Goal: Task Accomplishment & Management: Use online tool/utility

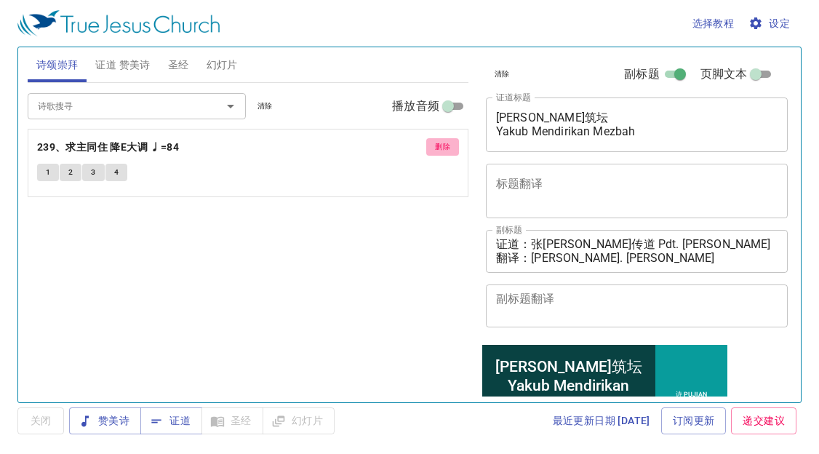
click at [430, 142] on button "删除" at bounding box center [442, 146] width 33 height 17
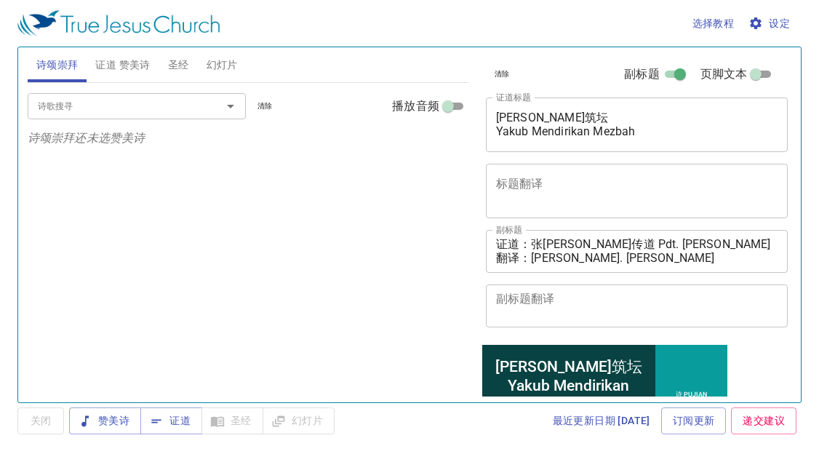
click at [108, 97] on input "诗歌搜寻" at bounding box center [115, 105] width 166 height 17
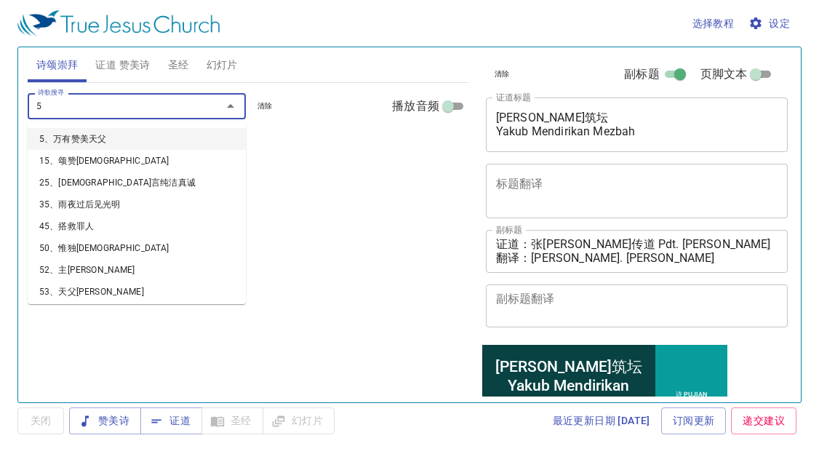
type input "52"
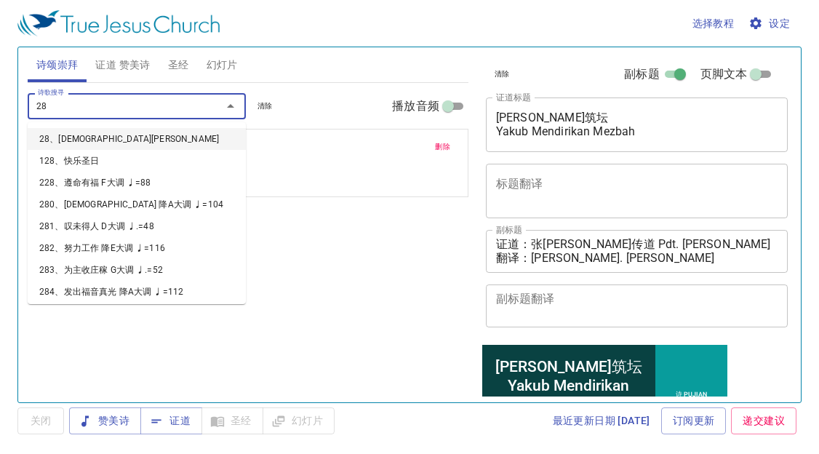
type input "285"
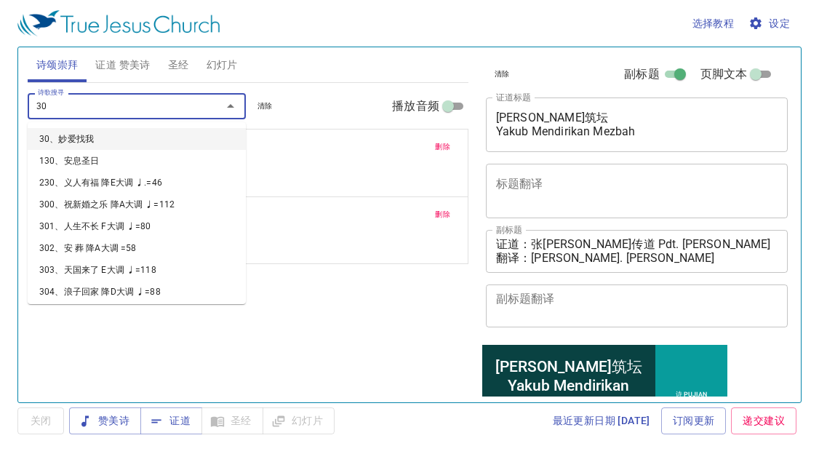
type input "307"
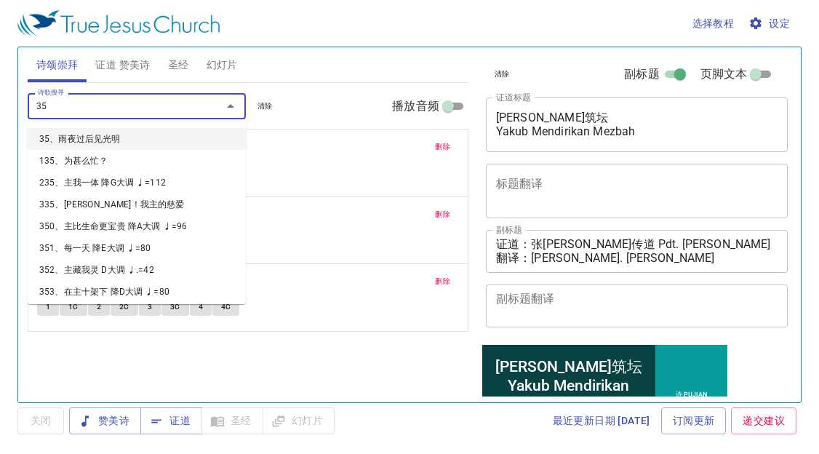
type input "351"
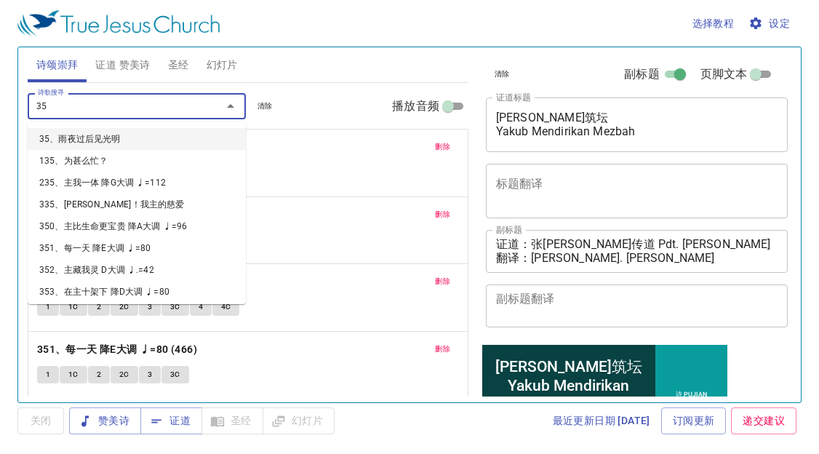
type input "352"
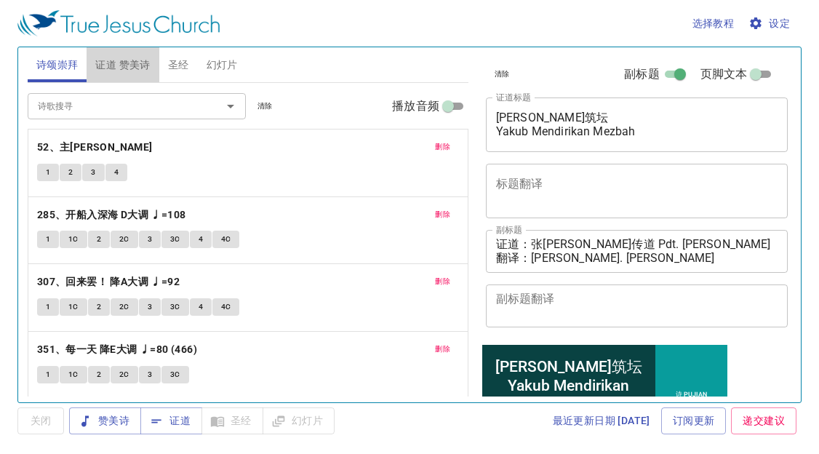
click at [121, 64] on span "证道 赞美诗" at bounding box center [122, 65] width 55 height 18
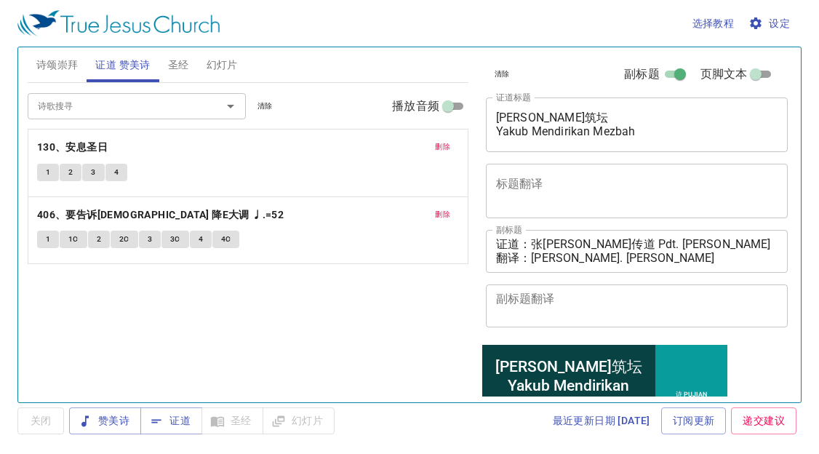
click at [449, 142] on span "删除" at bounding box center [442, 146] width 15 height 13
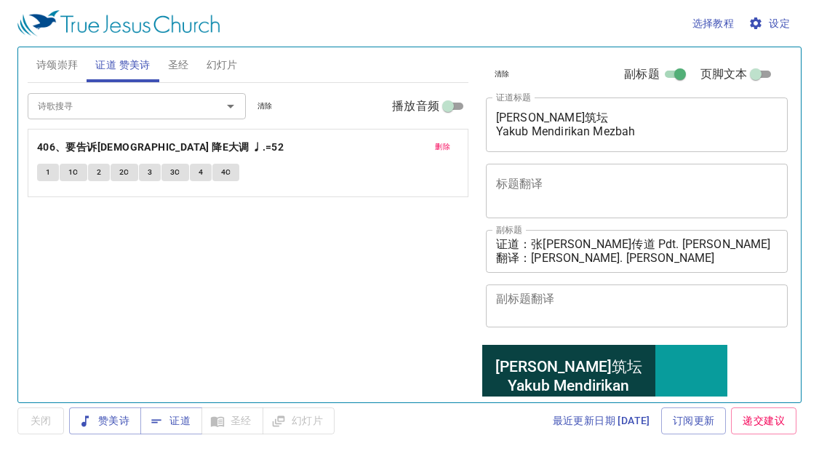
click at [447, 142] on span "删除" at bounding box center [442, 146] width 15 height 13
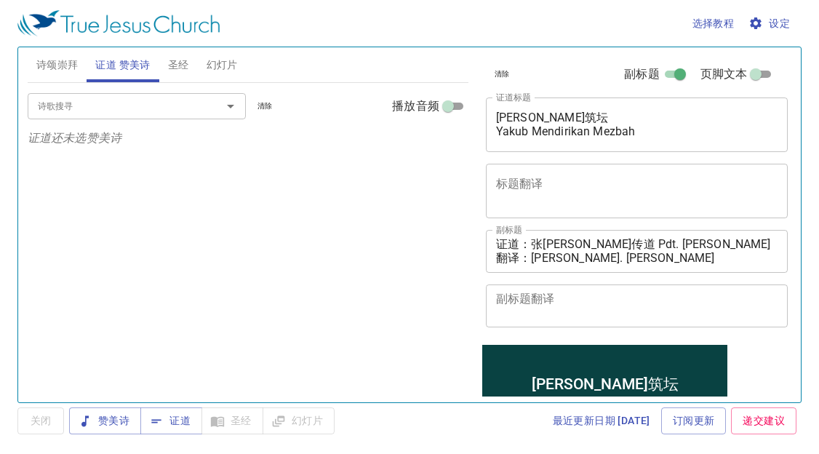
click at [154, 97] on div "诗歌搜寻" at bounding box center [137, 105] width 218 height 25
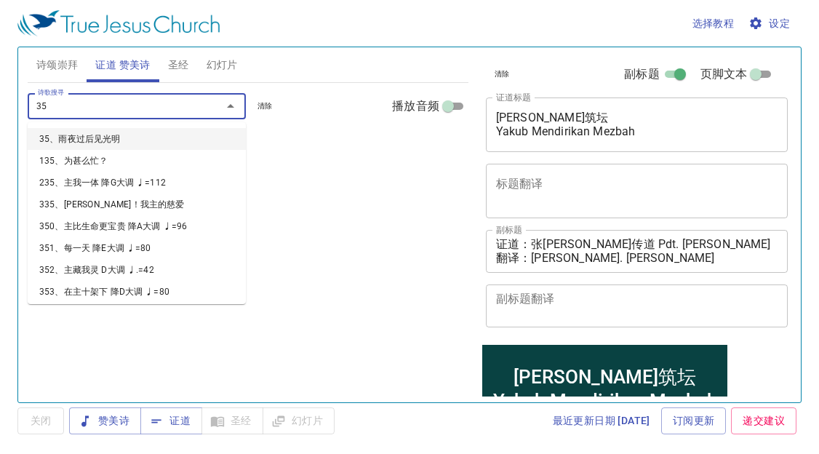
type input "356"
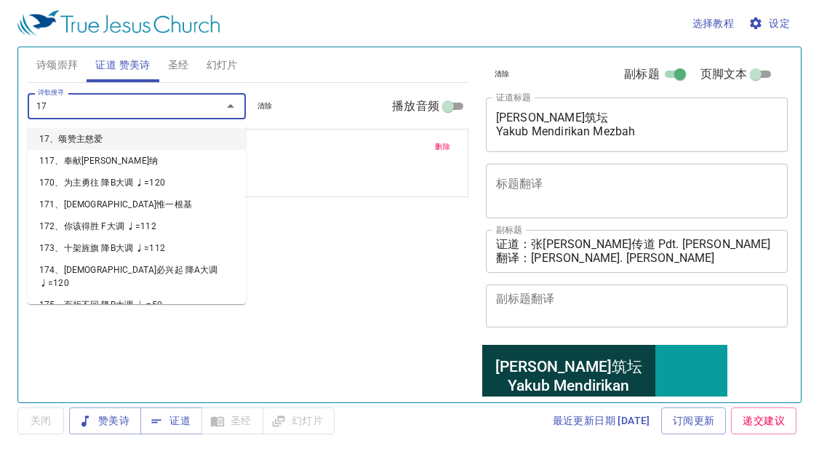
type input "172"
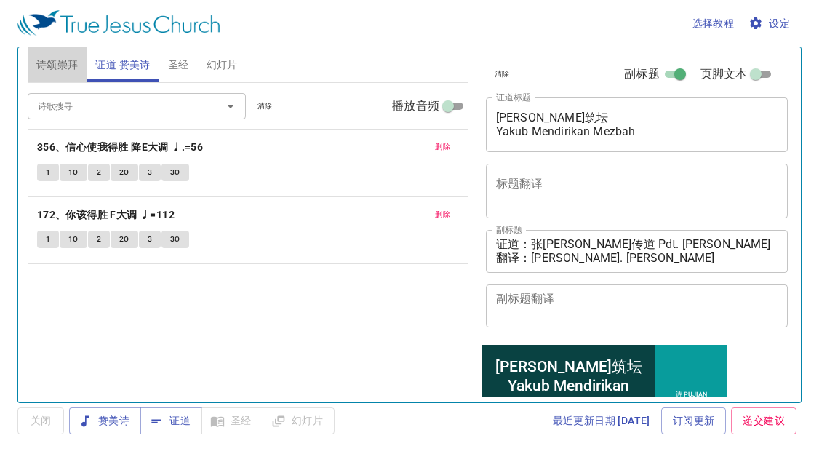
click at [75, 67] on span "诗颂崇拜" at bounding box center [57, 65] width 42 height 18
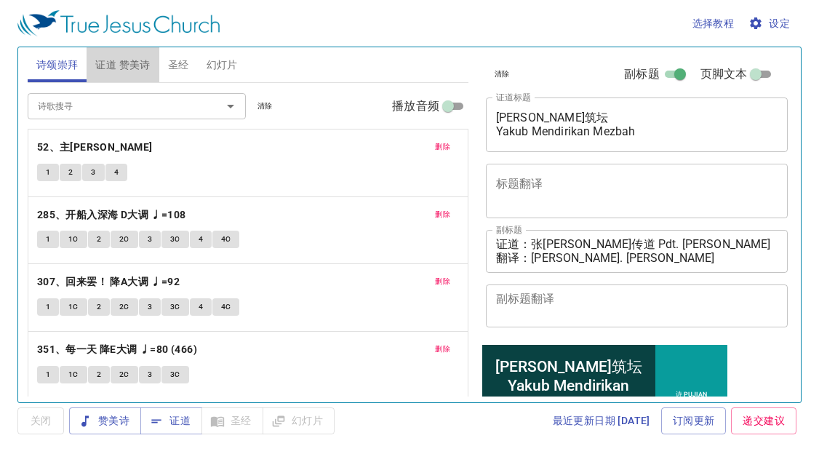
click at [125, 72] on span "证道 赞美诗" at bounding box center [122, 65] width 55 height 18
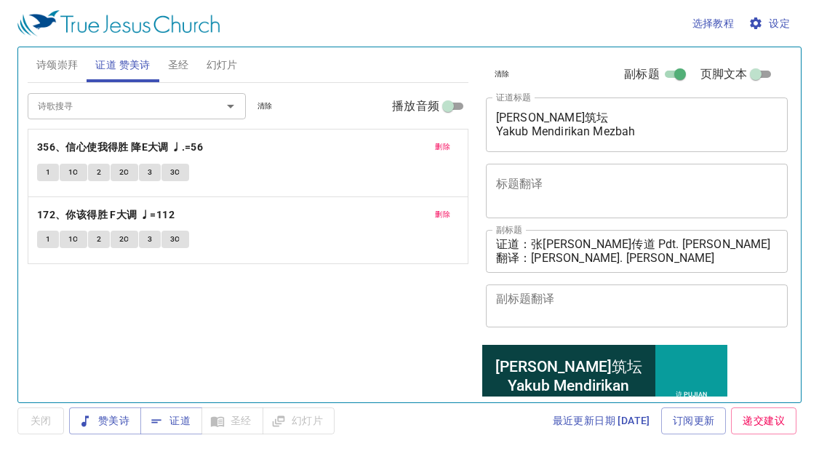
click at [178, 308] on div "诗歌搜寻 诗歌搜寻 清除 播放音频 删除 356、信心使我得胜 降E大调 ♩.=56 1 1C 2 2C 3 3C 删除 172、你该得胜 F大调 ♩=112…" at bounding box center [248, 236] width 441 height 307
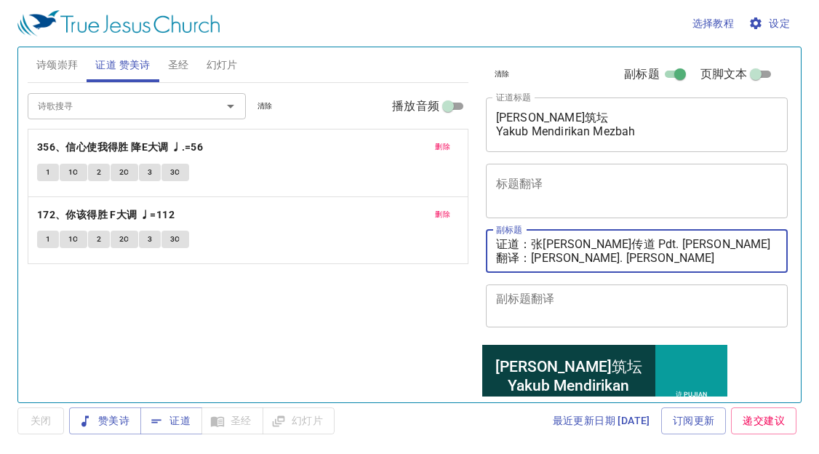
drag, startPoint x: 535, startPoint y: 244, endPoint x: 728, endPoint y: 234, distance: 192.9
click at [728, 234] on div "证道：张以撒传道 Pdt. Isaac Chong 翻译：邓彩颜姊妹 Sis. Tang Choi Ngan x 副标题" at bounding box center [637, 251] width 302 height 43
paste textarea "李玛拉基传道 Pdt. Malachi Lee"
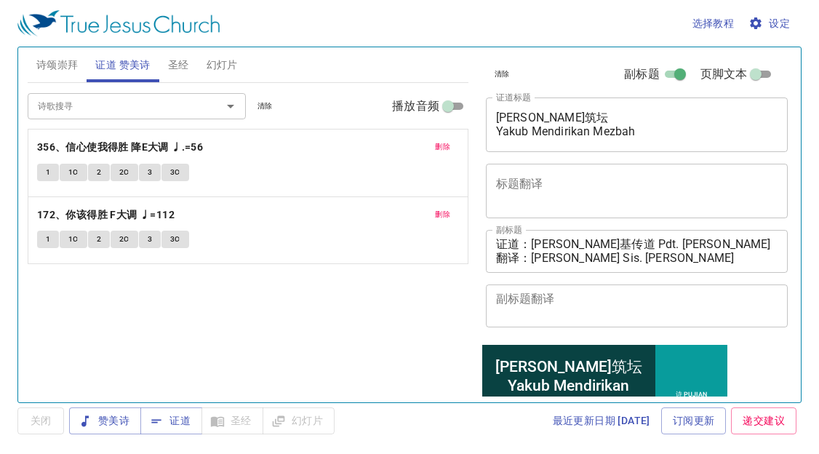
drag, startPoint x: 155, startPoint y: 306, endPoint x: 159, endPoint y: 299, distance: 8.5
click at [155, 305] on div "诗歌搜寻 诗歌搜寻 清除 播放音频 删除 356、信心使我得胜 降E大调 ♩.=56 1 1C 2 2C 3 3C 删除 172、你该得胜 F大调 ♩=112…" at bounding box center [248, 236] width 441 height 307
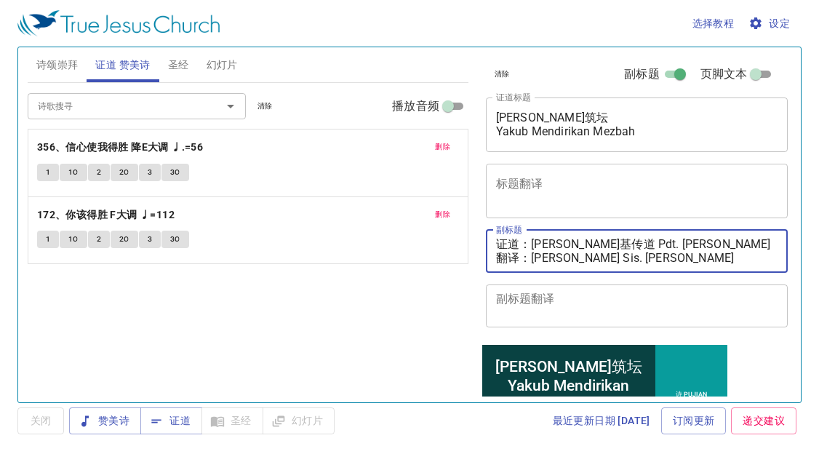
drag, startPoint x: 532, startPoint y: 257, endPoint x: 778, endPoint y: 262, distance: 245.8
click at [778, 262] on div "清除 副标题 页脚文本 证道标题 雅各筑坛 Yakub Mendirikan Mezbah x 证道标题 标题翻译 x 标题翻译 副标题 证道：李玛拉基传道 …" at bounding box center [635, 194] width 311 height 295
paste textarea "加执事 Dns. Dorcas Tang"
type textarea "证道：[PERSON_NAME]基传道 Pdt. [PERSON_NAME] 翻译：[PERSON_NAME]执事 Dns. Dorcas Tang"
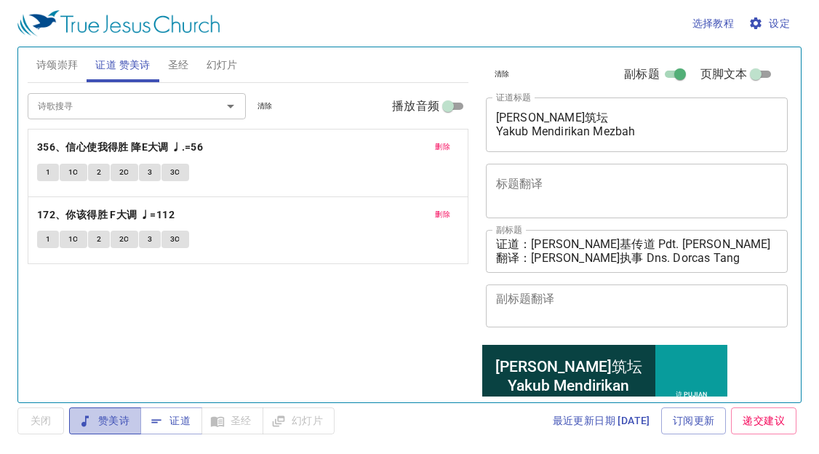
click at [0, 0] on span "赞美诗" at bounding box center [0, 0] width 0 height 0
click at [37, 53] on button "诗颂崇拜" at bounding box center [58, 64] width 60 height 35
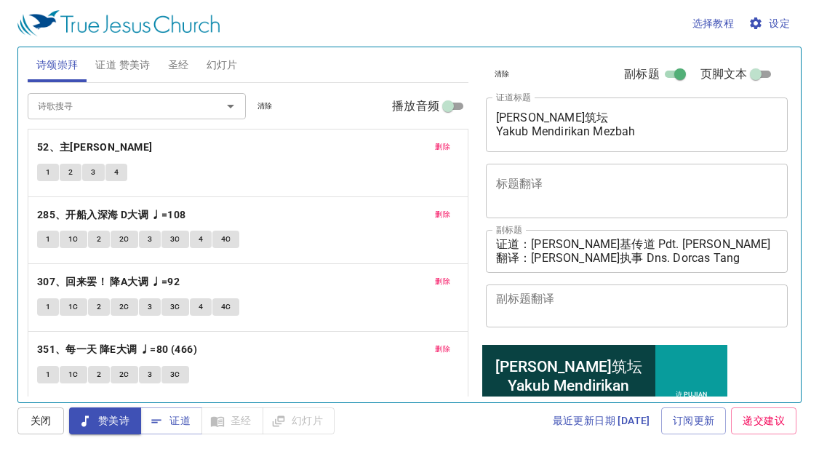
click at [119, 67] on span "证道 赞美诗" at bounding box center [122, 65] width 55 height 18
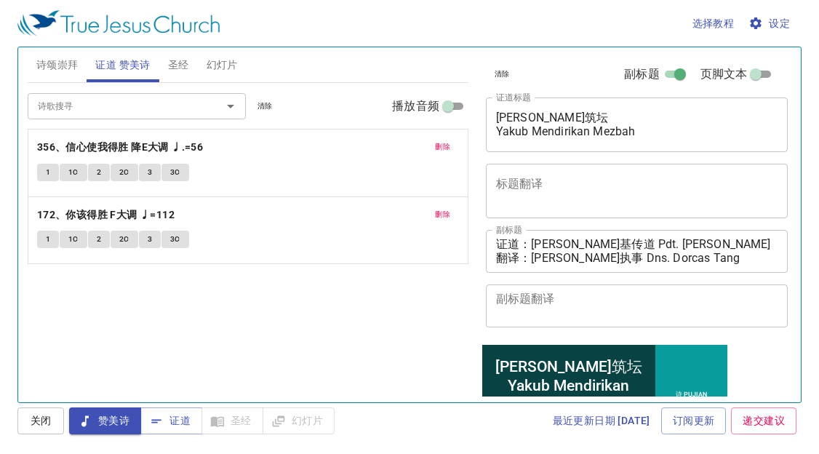
click at [284, 289] on div "诗歌搜寻 诗歌搜寻 清除 播放音频 删除 356、信心使我得胜 降E大调 ♩.=56 1 1C 2 2C 3 3C 删除 172、你该得胜 F大调 ♩=112…" at bounding box center [248, 236] width 441 height 307
click at [55, 68] on span "诗颂崇拜" at bounding box center [57, 65] width 42 height 18
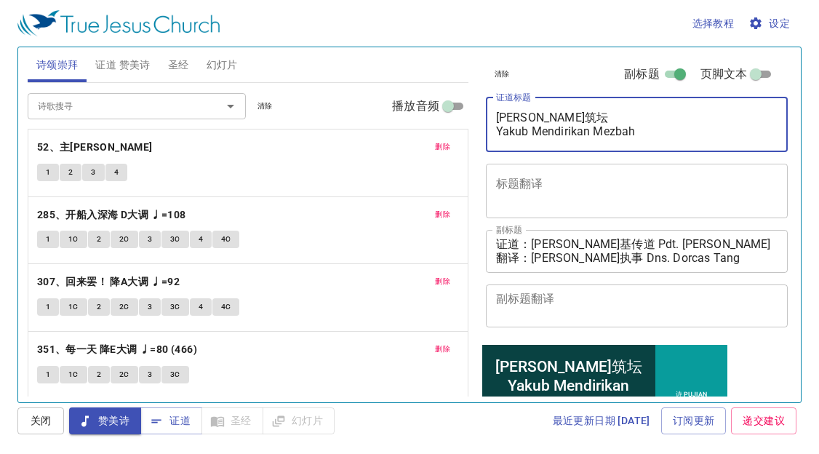
drag, startPoint x: 500, startPoint y: 123, endPoint x: 562, endPoint y: 119, distance: 61.9
click at [562, 119] on textarea "雅各筑坛 Yakub Mendirikan Mezbah" at bounding box center [637, 125] width 282 height 28
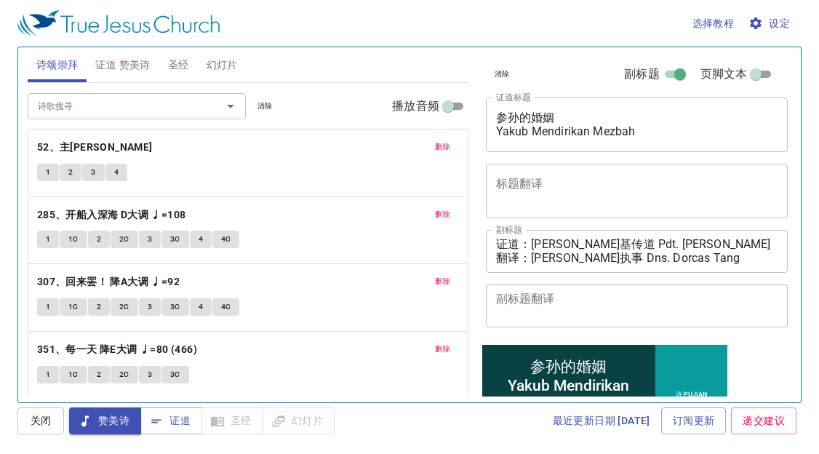
drag, startPoint x: 494, startPoint y: 132, endPoint x: 688, endPoint y: 150, distance: 194.3
click at [688, 150] on div "参孙的婚姻 Yakub Mendirikan Mezbah x 证道标题" at bounding box center [637, 124] width 302 height 55
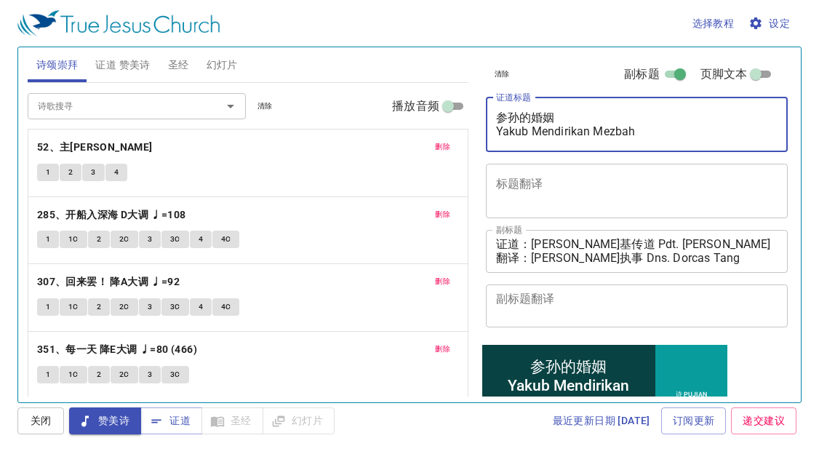
drag, startPoint x: 650, startPoint y: 136, endPoint x: 659, endPoint y: 149, distance: 15.7
click at [595, 146] on div "参孙的婚姻 Yakub Mendirikan Mezbah x 证道标题" at bounding box center [637, 124] width 302 height 55
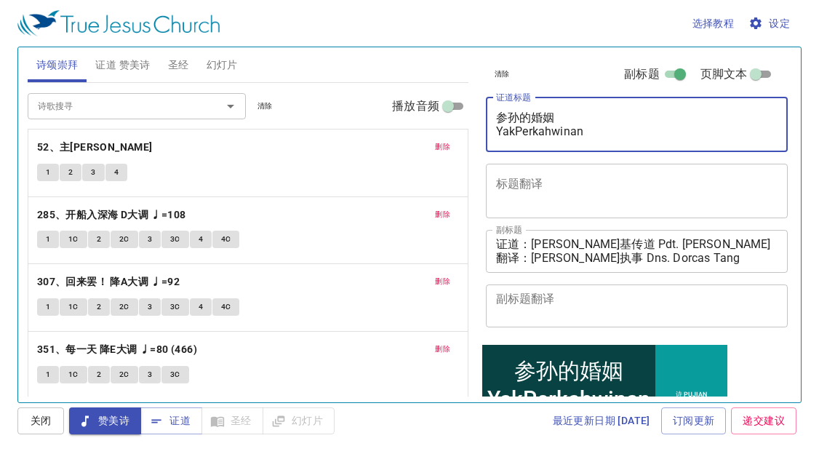
type textarea "参孙的婚姻 YaPerkahwinan"
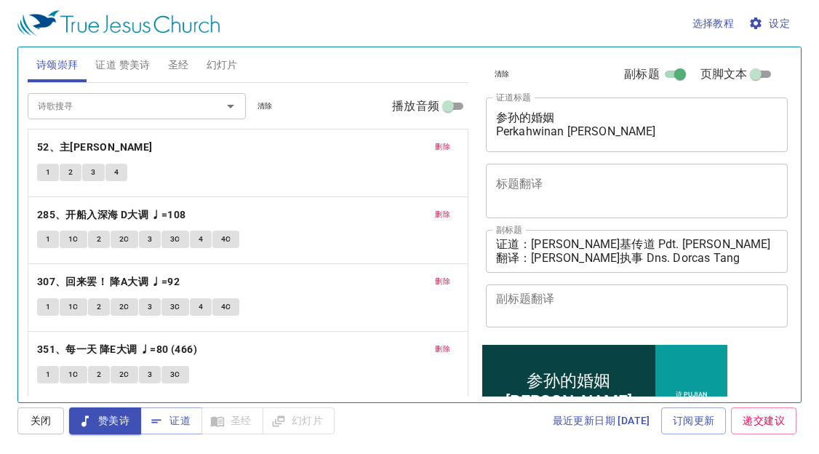
click at [137, 62] on span "证道 赞美诗" at bounding box center [122, 65] width 55 height 18
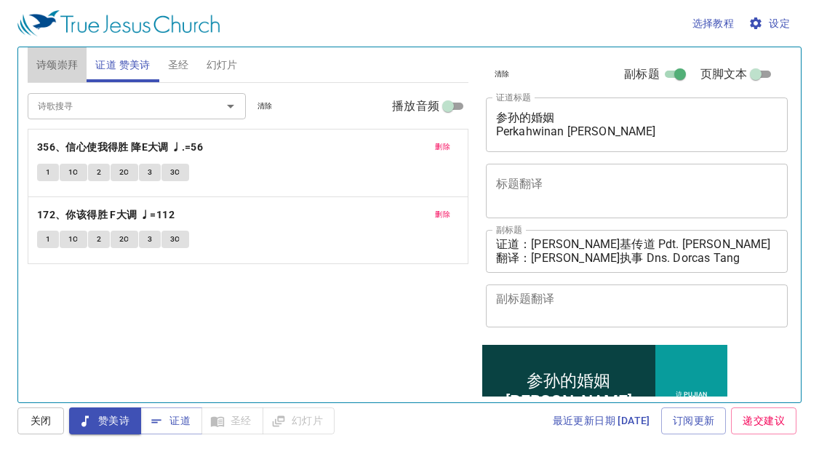
click at [40, 57] on span "诗颂崇拜" at bounding box center [57, 65] width 42 height 18
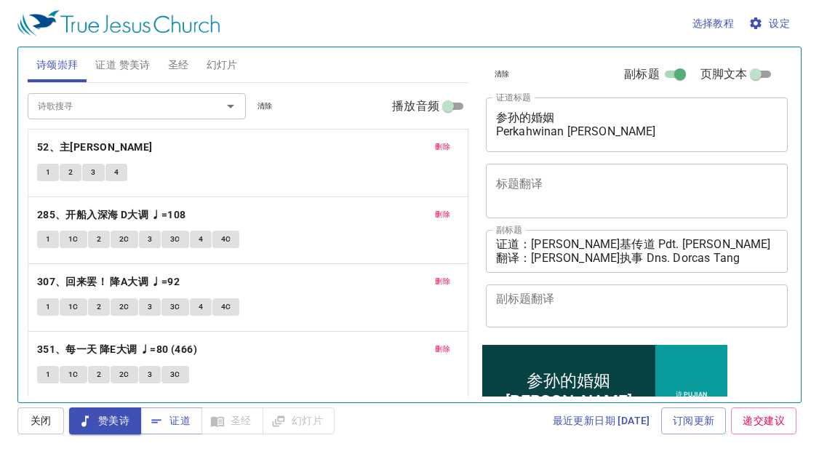
click at [115, 66] on span "证道 赞美诗" at bounding box center [122, 65] width 55 height 18
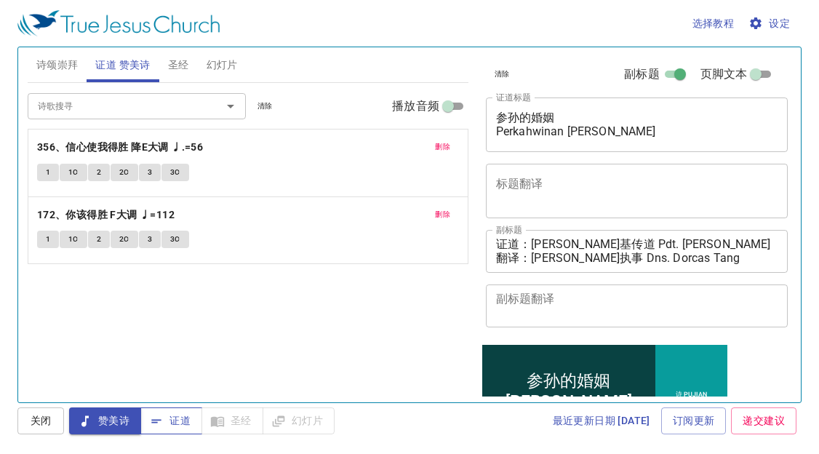
click at [0, 0] on span "证道" at bounding box center [0, 0] width 0 height 0
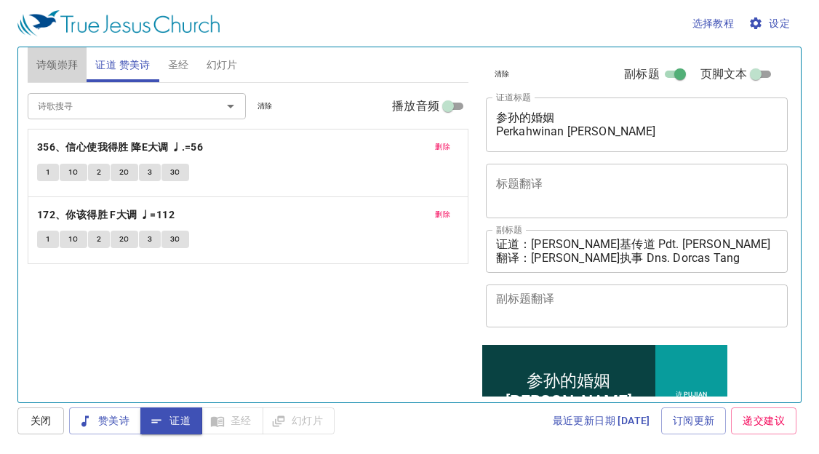
click at [68, 63] on span "诗颂崇拜" at bounding box center [57, 65] width 42 height 18
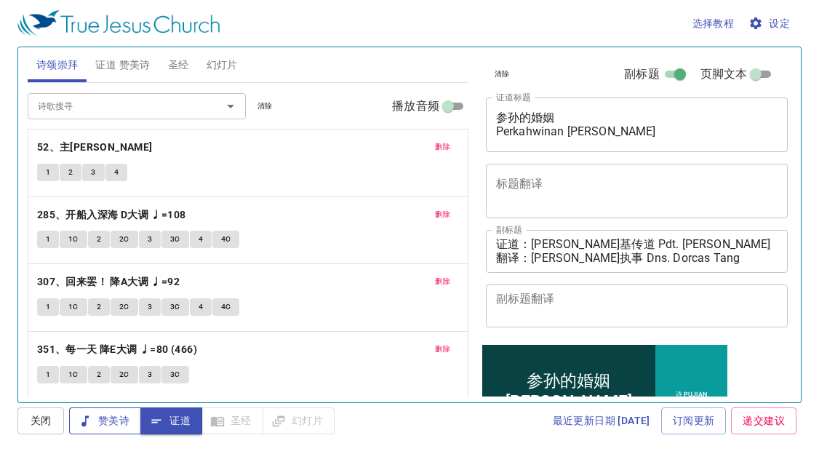
click at [0, 0] on button "赞美诗" at bounding box center [0, 0] width 0 height 0
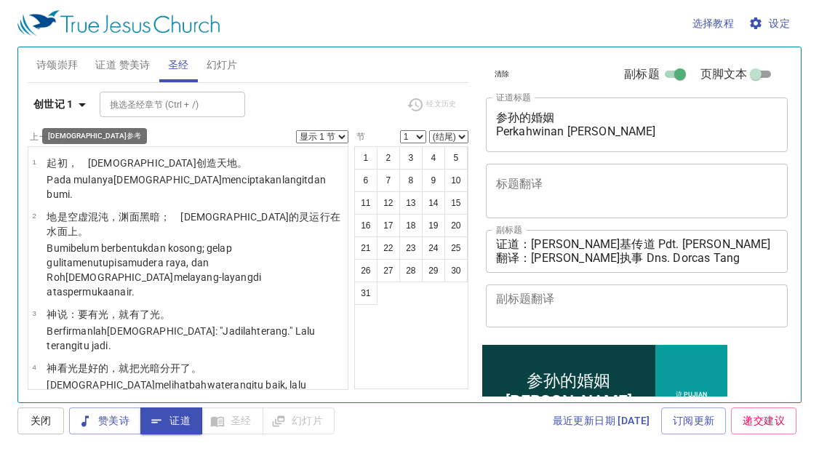
click at [71, 105] on b "创世记 1" at bounding box center [53, 104] width 40 height 18
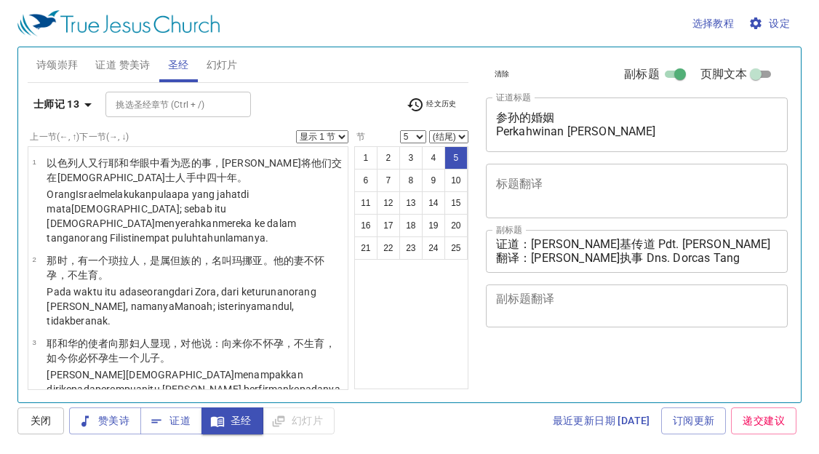
select select "5"
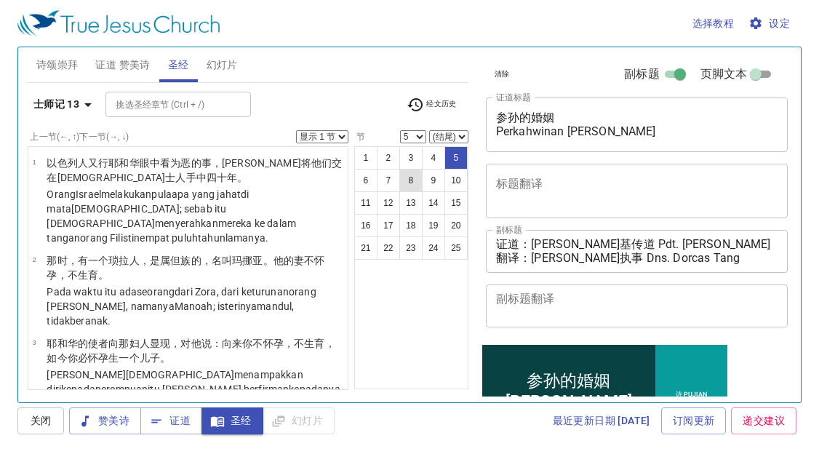
scroll to position [265, 0]
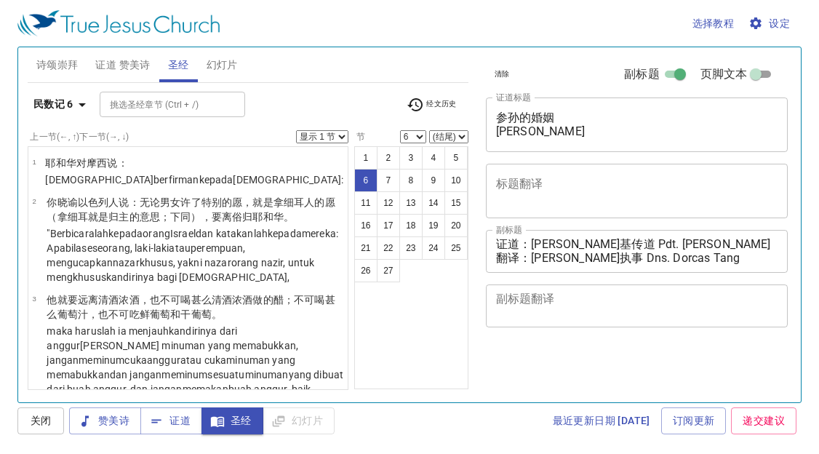
select select "6"
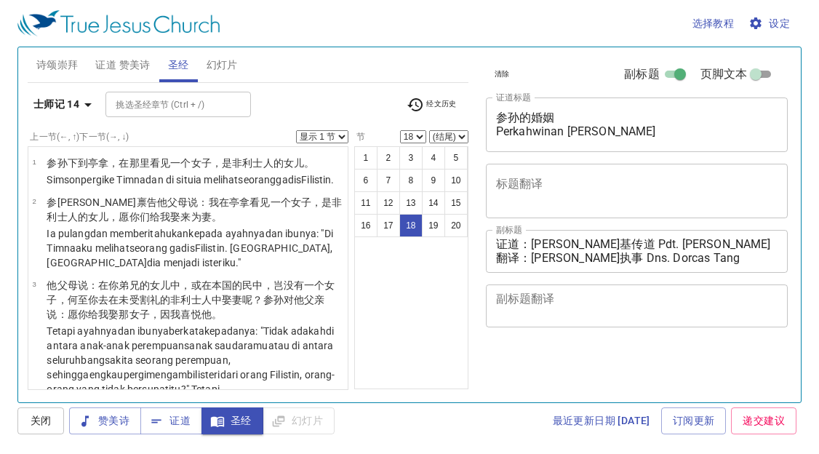
select select "18"
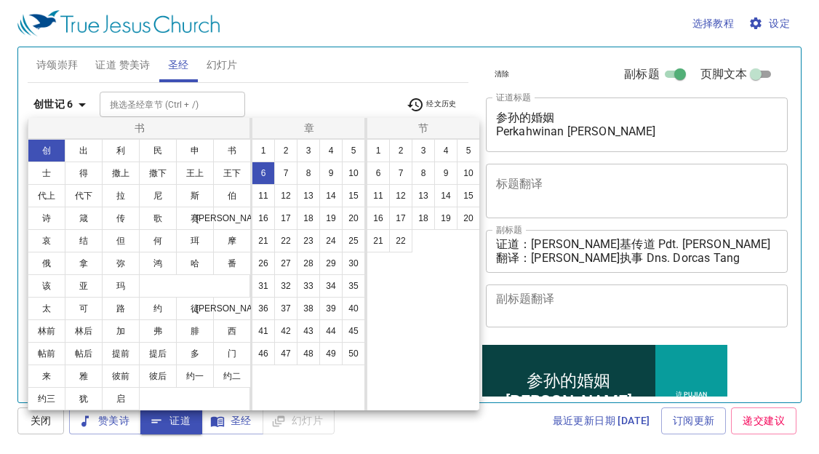
click at [0, 0] on button "2" at bounding box center [0, 0] width 0 height 0
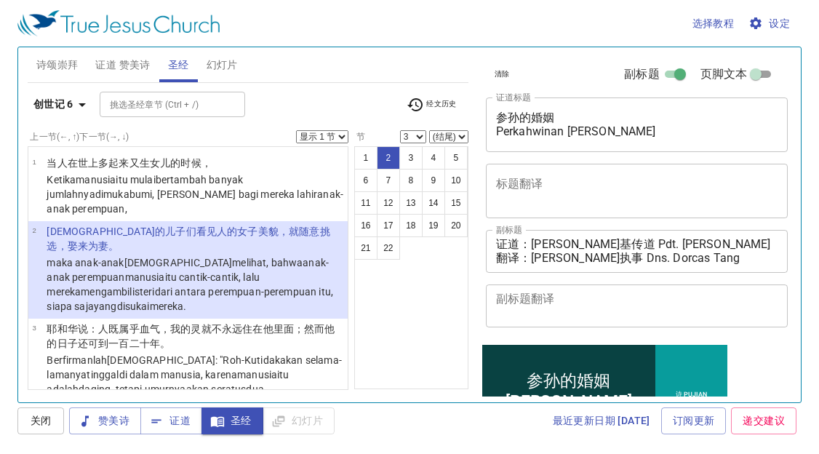
select select "2"
click at [0, 0] on ul "1 2 3 4 5 6 7 8 9 10 11 12 13 14 15 16 17 18 19 20 21 22" at bounding box center [0, 0] width 0 height 0
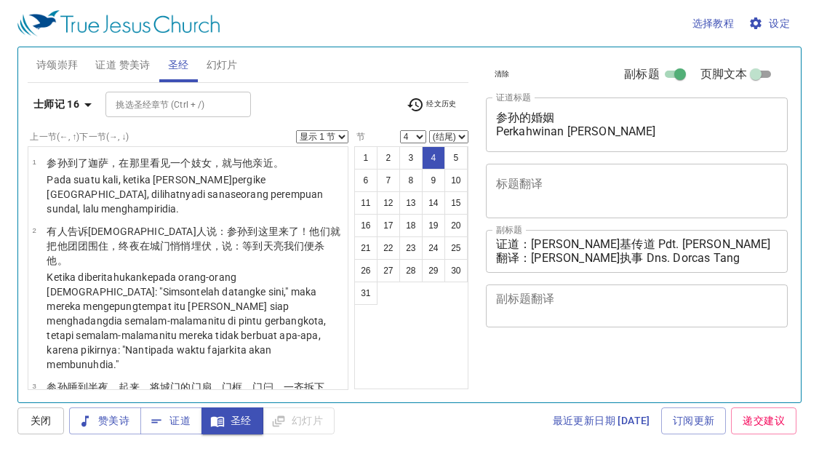
select select "4"
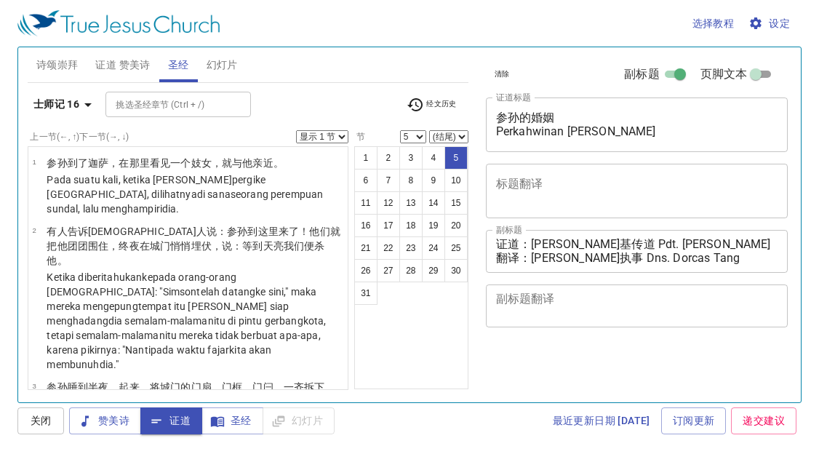
select select "5"
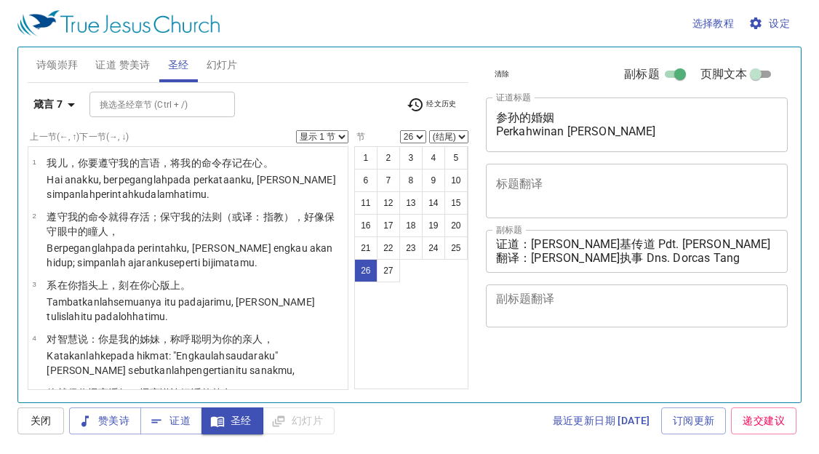
select select "26"
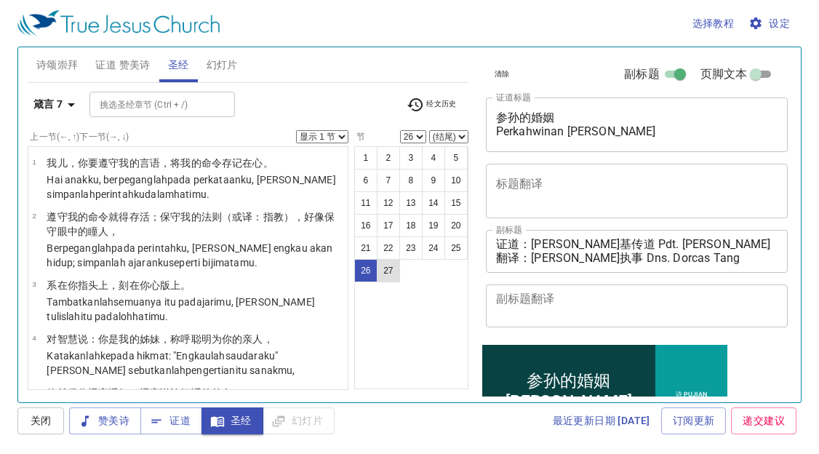
scroll to position [1261, 0]
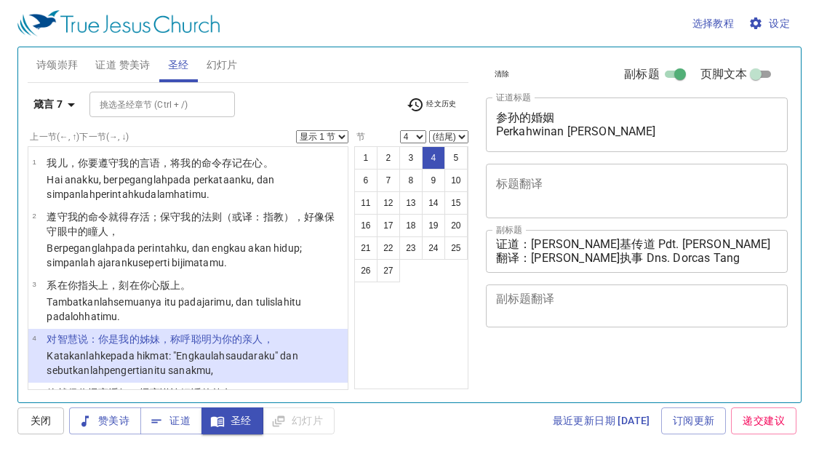
select select "4"
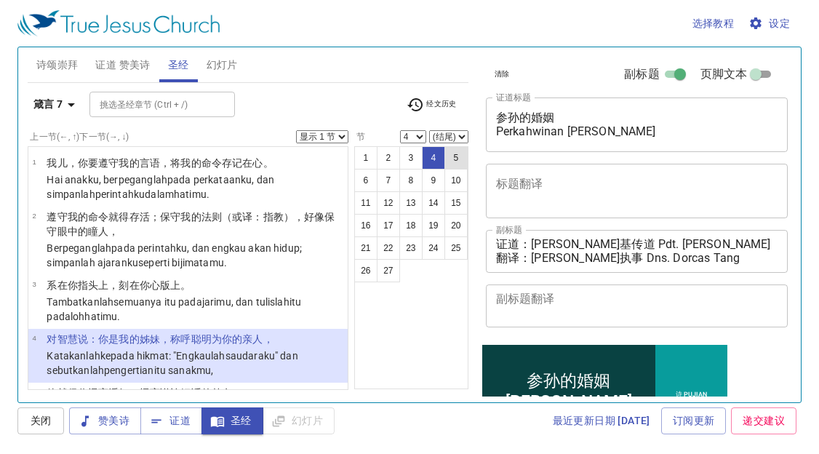
scroll to position [88, 0]
